Goal: Task Accomplishment & Management: Manage account settings

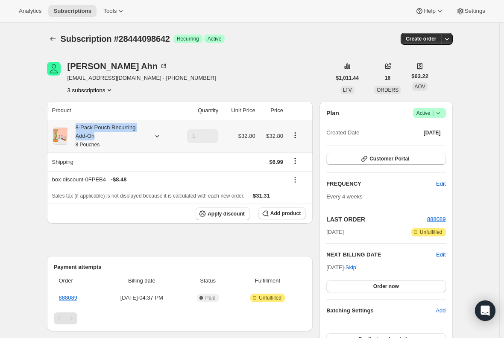
drag, startPoint x: 77, startPoint y: 127, endPoint x: 111, endPoint y: 140, distance: 36.7
click at [111, 140] on div "8-Pack Pouch Recurring Add-On 8 Pouches" at bounding box center [107, 137] width 77 height 26
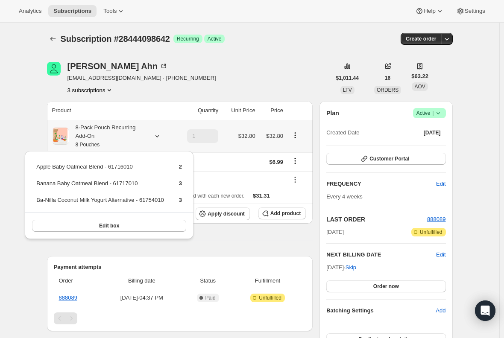
click at [87, 130] on div "8-Pack Pouch Recurring Add-On 8 Pouches" at bounding box center [107, 137] width 77 height 26
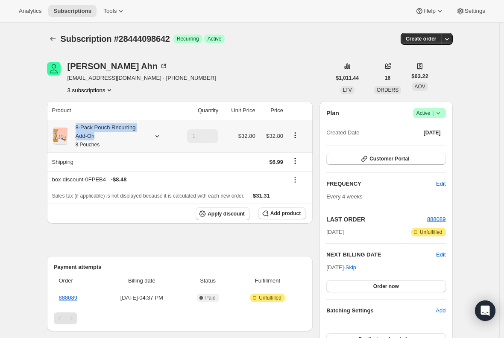
drag, startPoint x: 77, startPoint y: 127, endPoint x: 136, endPoint y: 132, distance: 59.6
click at [136, 132] on div "8-Pack Pouch Recurring Add-On 8 Pouches" at bounding box center [107, 137] width 77 height 26
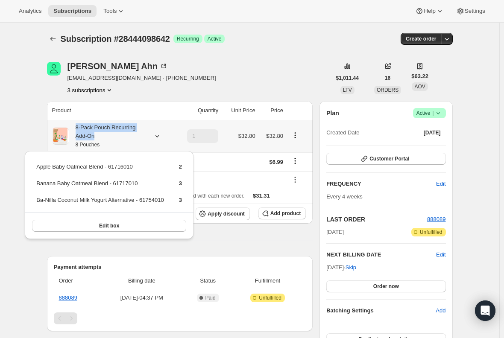
drag, startPoint x: 104, startPoint y: 136, endPoint x: 77, endPoint y: 124, distance: 29.5
click at [77, 124] on div "8-Pack Pouch Recurring Add-On 8 Pouches" at bounding box center [107, 137] width 77 height 26
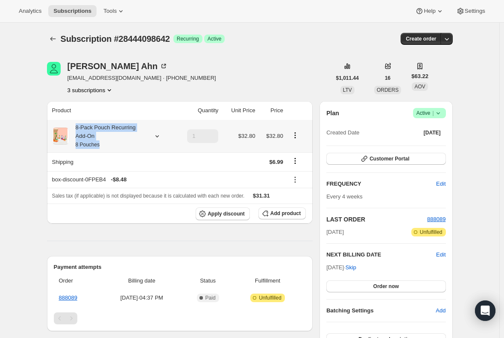
drag, startPoint x: 105, startPoint y: 147, endPoint x: 76, endPoint y: 127, distance: 34.7
click at [76, 127] on div "8-Pack Pouch Recurring Add-On 8 Pouches" at bounding box center [107, 137] width 77 height 26
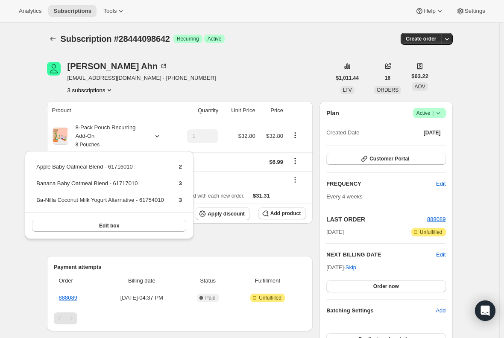
click at [20, 106] on div "Subscription #28444098642. This page is ready Subscription #28444098642 Success…" at bounding box center [250, 305] width 500 height 564
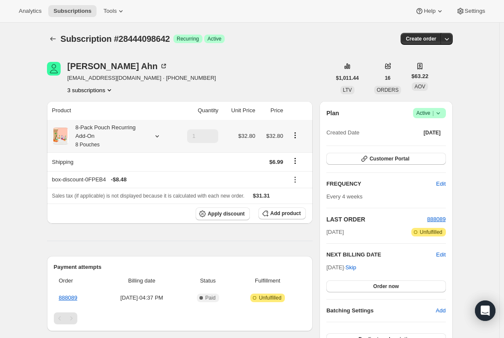
click at [158, 136] on icon at bounding box center [157, 136] width 9 height 9
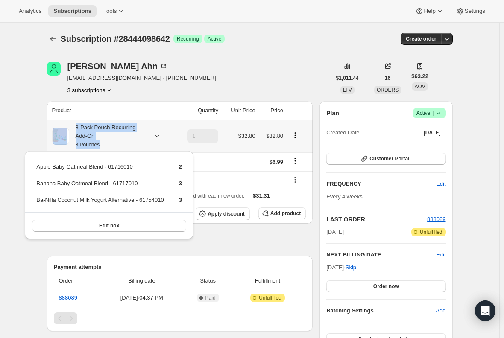
drag, startPoint x: 121, startPoint y: 144, endPoint x: 62, endPoint y: 132, distance: 60.1
click at [62, 132] on div "8-Pack Pouch Recurring Add-On 8 Pouches" at bounding box center [112, 137] width 121 height 26
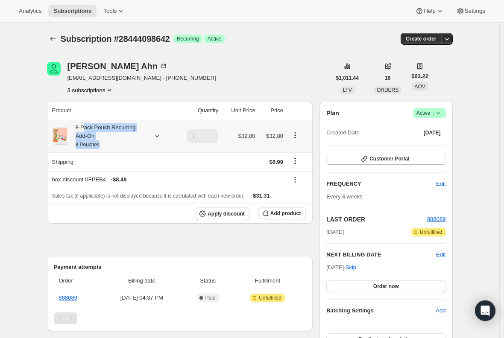
drag, startPoint x: 107, startPoint y: 146, endPoint x: 86, endPoint y: 129, distance: 26.5
click at [86, 129] on div "8-Pack Pouch Recurring Add-On 8 Pouches" at bounding box center [107, 137] width 77 height 26
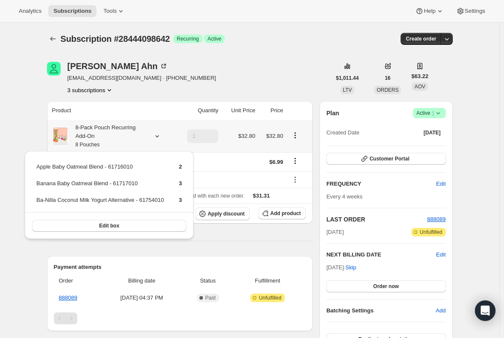
click at [68, 129] on div "8-Pack Pouch Recurring Add-On 8 Pouches" at bounding box center [112, 137] width 121 height 26
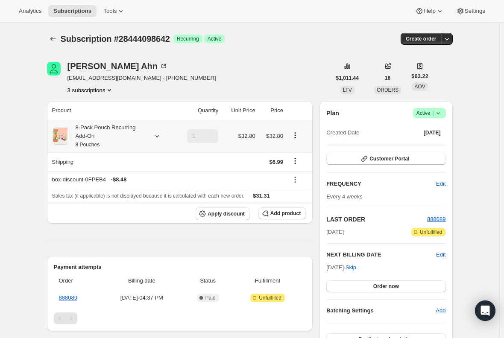
click at [91, 127] on div "8-Pack Pouch Recurring Add-On 8 Pouches" at bounding box center [107, 137] width 77 height 26
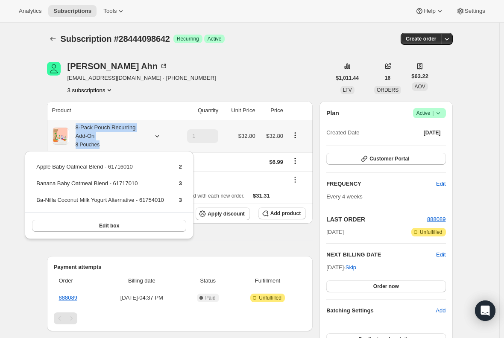
drag, startPoint x: 77, startPoint y: 125, endPoint x: 103, endPoint y: 143, distance: 30.9
click at [103, 143] on div "8-Pack Pouch Recurring Add-On 8 Pouches" at bounding box center [107, 137] width 77 height 26
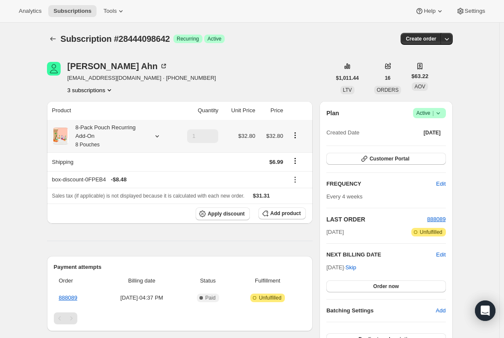
click at [96, 142] on small "8 Pouches" at bounding box center [88, 145] width 24 height 6
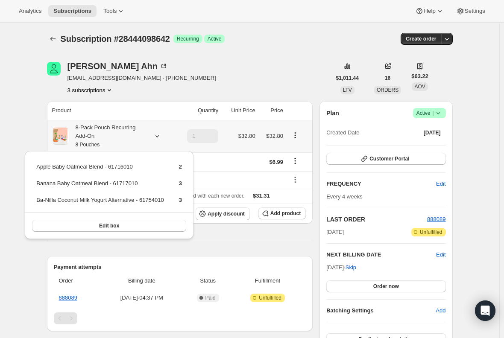
click at [82, 133] on div "8-Pack Pouch Recurring Add-On 8 Pouches" at bounding box center [107, 137] width 77 height 26
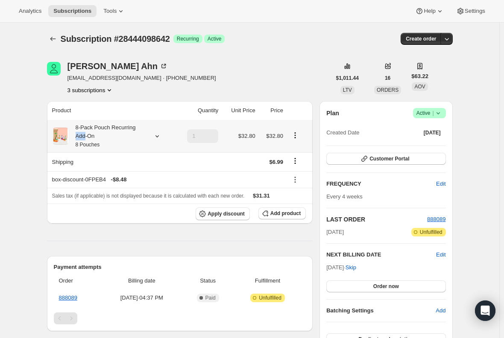
click at [82, 133] on div "8-Pack Pouch Recurring Add-On 8 Pouches" at bounding box center [107, 137] width 77 height 26
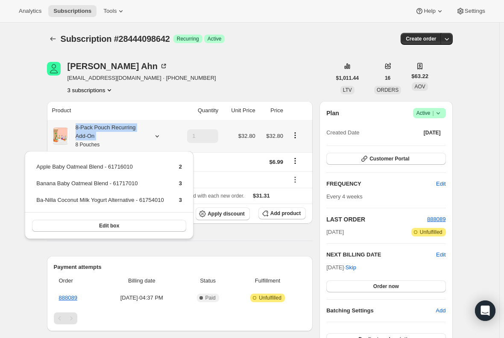
click at [82, 132] on div "8-Pack Pouch Recurring Add-On 8 Pouches" at bounding box center [107, 137] width 77 height 26
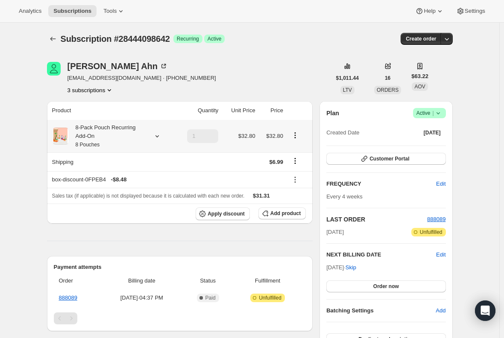
click at [82, 132] on div "8-Pack Pouch Recurring Add-On 8 Pouches" at bounding box center [107, 137] width 77 height 26
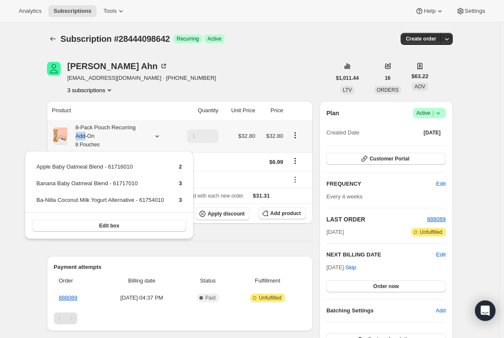
click at [82, 132] on div "8-Pack Pouch Recurring Add-On 8 Pouches" at bounding box center [107, 137] width 77 height 26
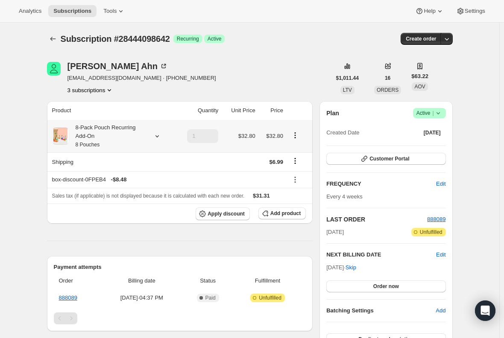
click at [82, 132] on div "8-Pack Pouch Recurring Add-On 8 Pouches" at bounding box center [107, 137] width 77 height 26
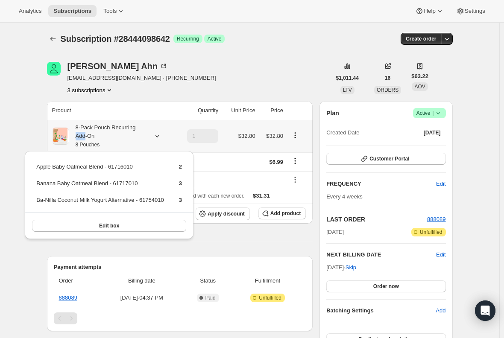
click at [82, 132] on div "8-Pack Pouch Recurring Add-On 8 Pouches" at bounding box center [107, 137] width 77 height 26
click at [35, 135] on div "Subscription #28444098642. This page is ready Subscription #28444098642 Success…" at bounding box center [250, 305] width 500 height 564
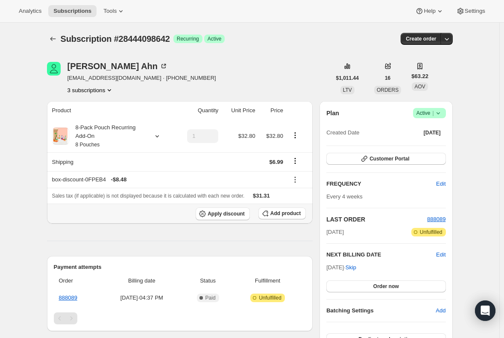
drag, startPoint x: 53, startPoint y: 109, endPoint x: 216, endPoint y: 220, distance: 196.9
click at [216, 220] on table "Product Quantity Unit Price Price 8-Pack Pouch Recurring Add-On 8 Pouches 1 $32…" at bounding box center [180, 162] width 266 height 123
copy thead
click at [112, 229] on div "Product Quantity Unit Price Price 8-Pack Pouch Recurring Add-On 8 Pouches 1 $32…" at bounding box center [180, 282] width 266 height 362
click at [445, 114] on span "Success Active |" at bounding box center [429, 113] width 33 height 10
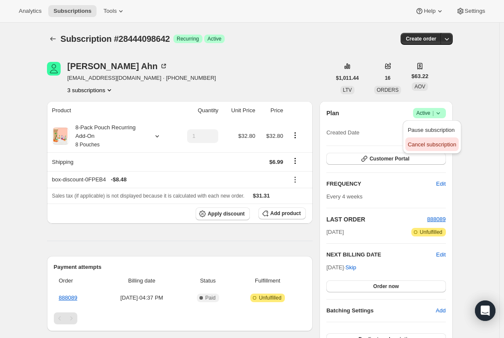
click at [425, 147] on span "Cancel subscription" at bounding box center [432, 144] width 48 height 6
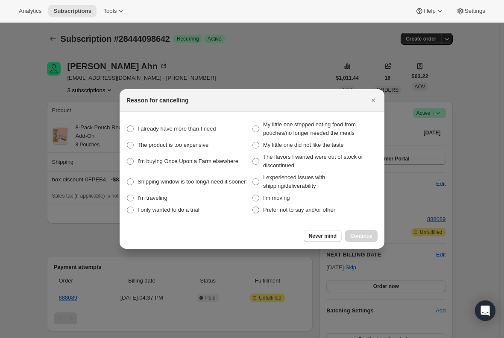
click at [259, 210] on span ":r18:" at bounding box center [256, 210] width 8 height 8
click at [253, 207] on other "Prefer not to say and/or other" at bounding box center [253, 207] width 0 height 0
radio other "true"
click at [365, 237] on span "Continue" at bounding box center [361, 236] width 22 height 7
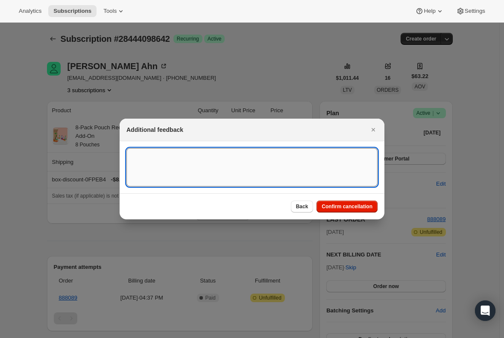
click at [169, 165] on textarea ":r18:" at bounding box center [251, 167] width 251 height 38
type textarea "Add-on with no bundle"
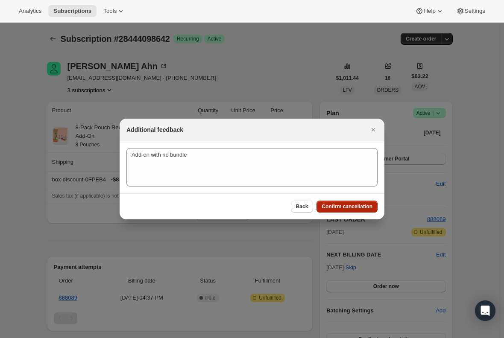
click at [334, 212] on button "Confirm cancellation" at bounding box center [347, 207] width 61 height 12
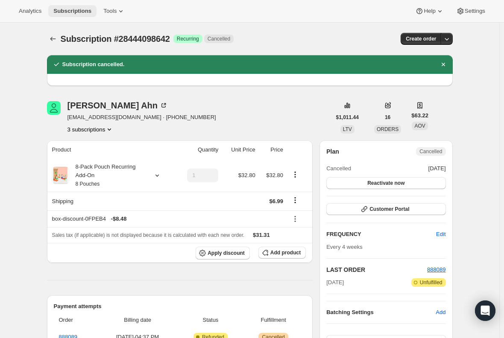
click at [66, 13] on span "Subscriptions" at bounding box center [72, 11] width 38 height 7
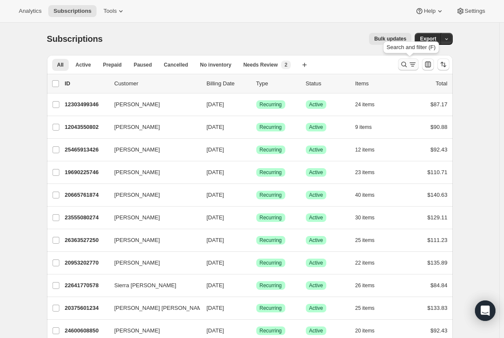
click at [404, 62] on icon "Search and filter results" at bounding box center [404, 64] width 9 height 9
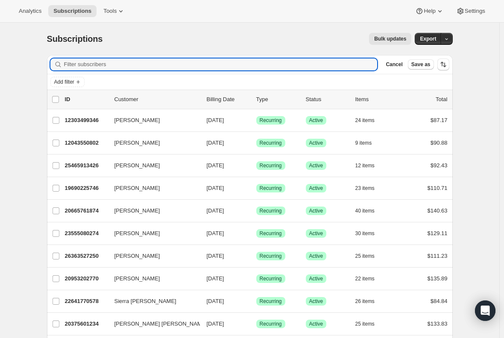
click at [158, 57] on div "Filter subscribers Cancel Save as" at bounding box center [250, 64] width 406 height 19
click at [155, 60] on input "Filter subscribers" at bounding box center [221, 65] width 314 height 12
paste input "[EMAIL_ADDRESS][DOMAIN_NAME]"
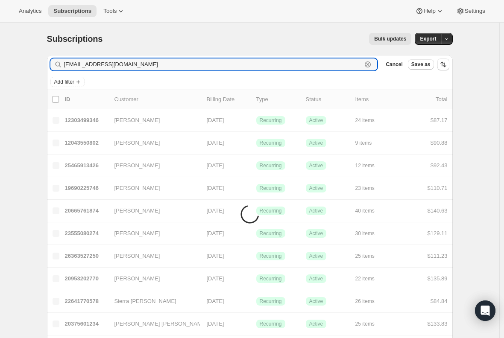
type input "[EMAIL_ADDRESS][DOMAIN_NAME]"
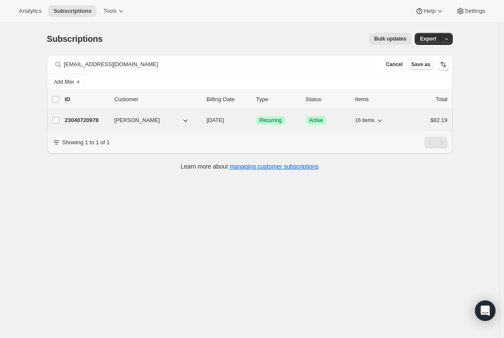
click at [91, 115] on div "23040720978 [PERSON_NAME] [DATE] Success Recurring Success Active 16 items $82.…" at bounding box center [256, 121] width 383 height 12
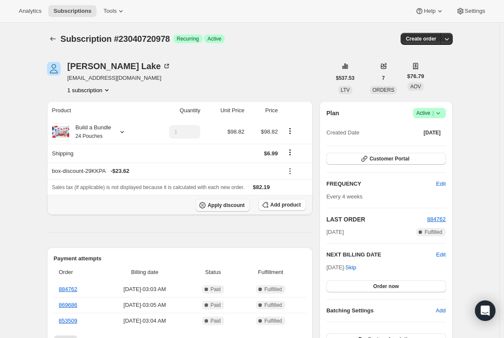
click at [223, 204] on span "Apply discount" at bounding box center [226, 205] width 37 height 7
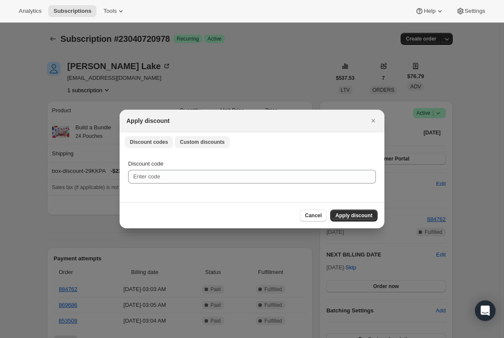
click at [195, 137] on button "Custom discounts" at bounding box center [202, 142] width 55 height 12
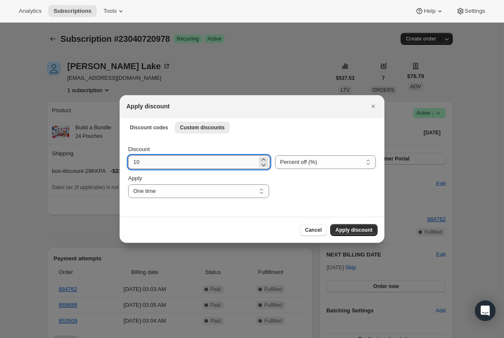
click at [176, 163] on input "10" at bounding box center [192, 163] width 129 height 14
type input "1"
type input "15"
click at [349, 232] on span "Apply discount" at bounding box center [353, 230] width 37 height 7
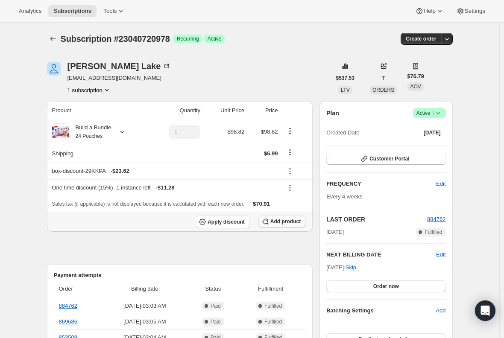
click at [290, 222] on span "Add product" at bounding box center [286, 221] width 30 height 7
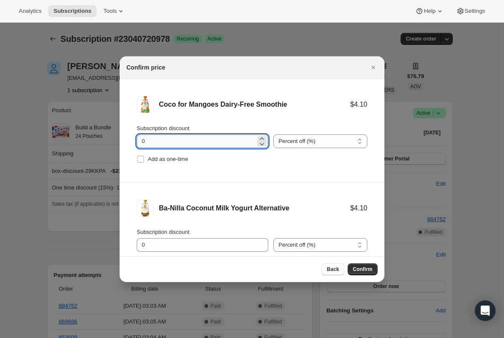
click at [157, 141] on input "0" at bounding box center [196, 142] width 119 height 14
type input "100"
click at [139, 157] on input "Add as one-time" at bounding box center [140, 159] width 7 height 7
checkbox input "true"
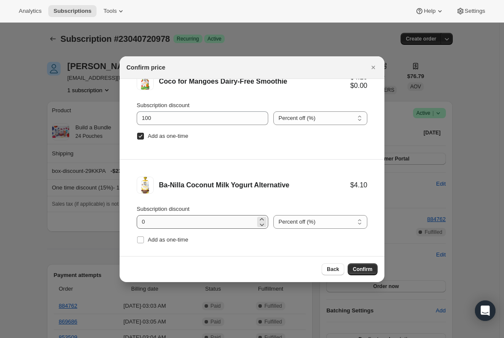
scroll to position [35, 0]
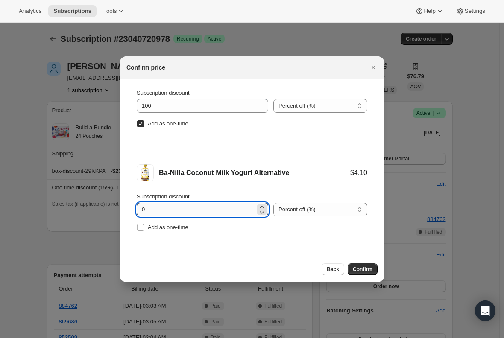
click at [152, 211] on input "0" at bounding box center [196, 210] width 119 height 14
type input "100"
click at [142, 228] on input "Add as one-time" at bounding box center [140, 227] width 7 height 7
checkbox input "true"
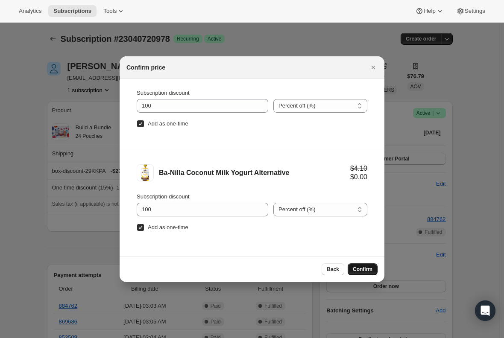
click at [364, 268] on span "Confirm" at bounding box center [363, 269] width 20 height 7
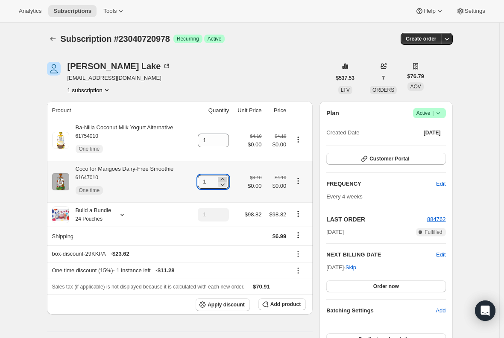
click at [226, 178] on icon at bounding box center [222, 179] width 9 height 9
type input "2"
click at [69, 10] on span "Subscriptions" at bounding box center [72, 11] width 38 height 7
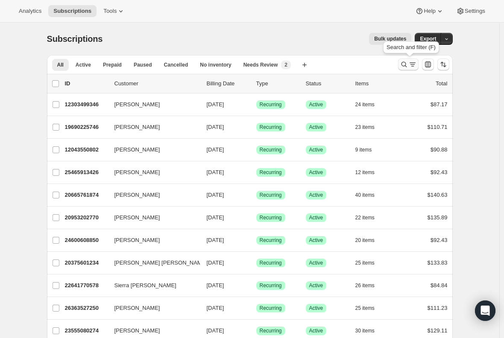
click at [403, 65] on icon "Search and filter results" at bounding box center [404, 64] width 9 height 9
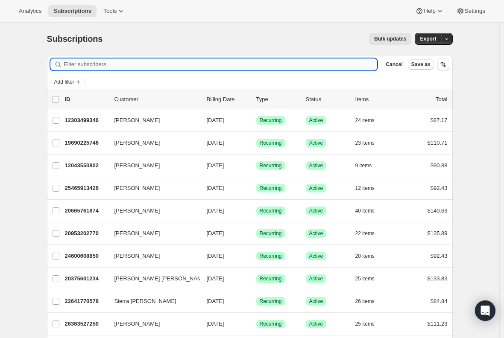
click at [193, 63] on input "Filter subscribers" at bounding box center [221, 65] width 314 height 12
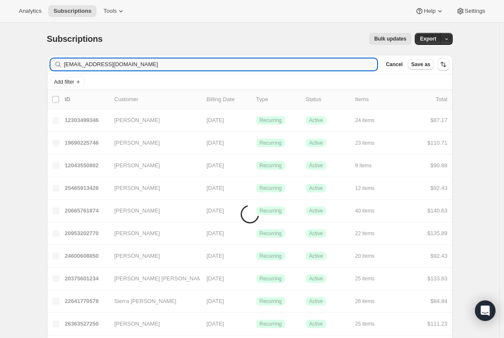
type input "[EMAIL_ADDRESS][DOMAIN_NAME]"
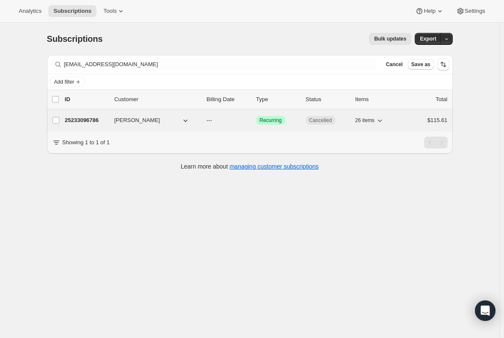
click at [92, 121] on p "25233096786" at bounding box center [86, 120] width 43 height 9
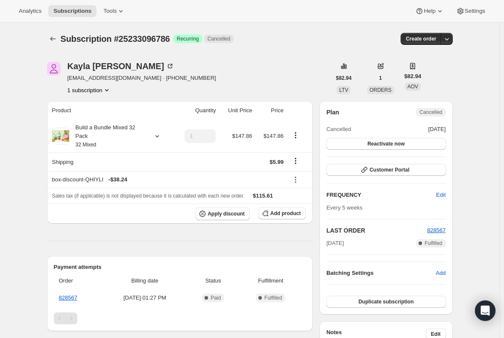
click at [90, 77] on span "[EMAIL_ADDRESS][DOMAIN_NAME] · [PHONE_NUMBER]" at bounding box center [142, 78] width 149 height 9
click at [96, 76] on span "[EMAIL_ADDRESS][DOMAIN_NAME] · [PHONE_NUMBER]" at bounding box center [142, 78] width 149 height 9
drag, startPoint x: 130, startPoint y: 79, endPoint x: 68, endPoint y: 80, distance: 62.0
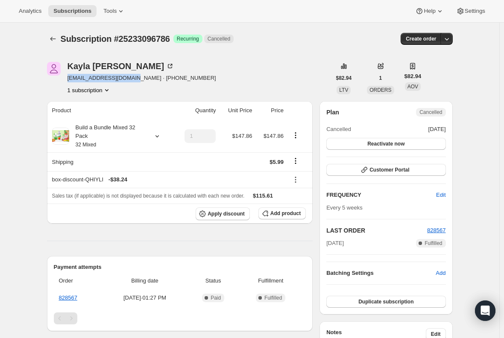
click at [68, 80] on div "[PERSON_NAME] [EMAIL_ADDRESS][DOMAIN_NAME] · [PHONE_NUMBER] 1 subscription" at bounding box center [189, 78] width 284 height 32
copy span "[EMAIL_ADDRESS][DOMAIN_NAME]"
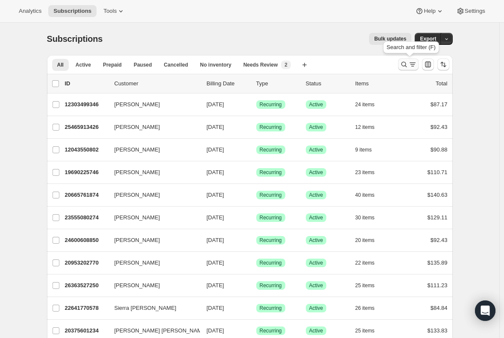
click at [404, 66] on icon "Search and filter results" at bounding box center [404, 64] width 9 height 9
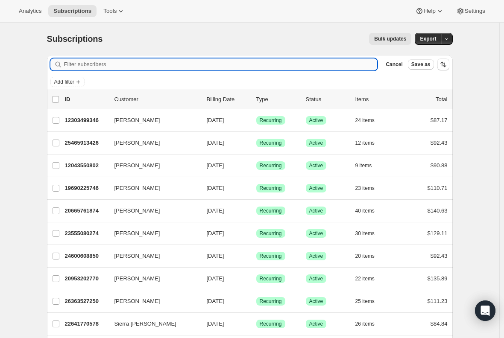
click at [151, 66] on input "Filter subscribers" at bounding box center [221, 65] width 314 height 12
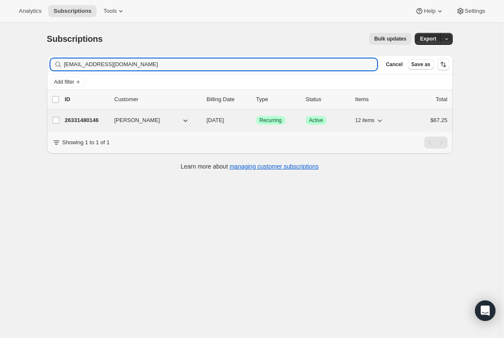
type input "kaylagooding@hotmail.com"
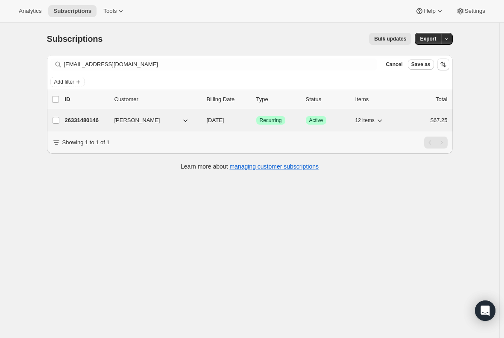
click at [82, 118] on p "26331480146" at bounding box center [86, 120] width 43 height 9
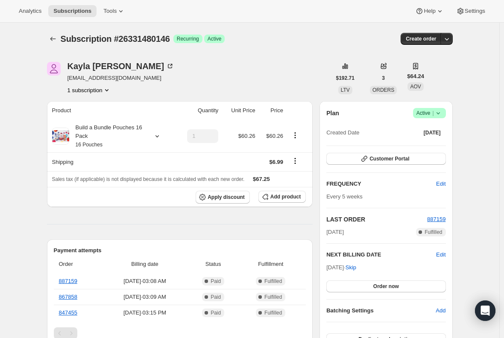
click at [115, 80] on span "kaylagooding@hotmail.com" at bounding box center [121, 78] width 107 height 9
click at [114, 80] on span "kaylagooding@hotmail.com" at bounding box center [121, 78] width 107 height 9
copy span "kaylagooding@hotmail.com"
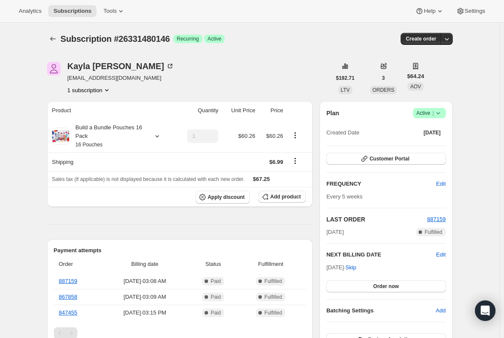
click at [118, 77] on span "kaylagooding@hotmail.com" at bounding box center [121, 78] width 107 height 9
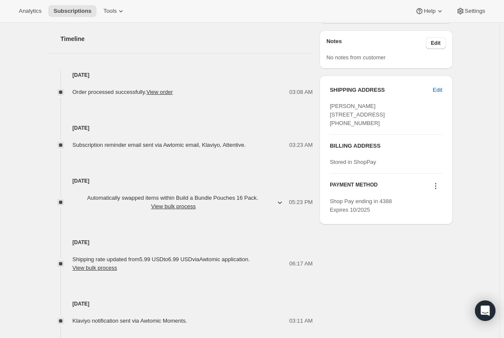
scroll to position [342, 0]
